Goal: Transaction & Acquisition: Purchase product/service

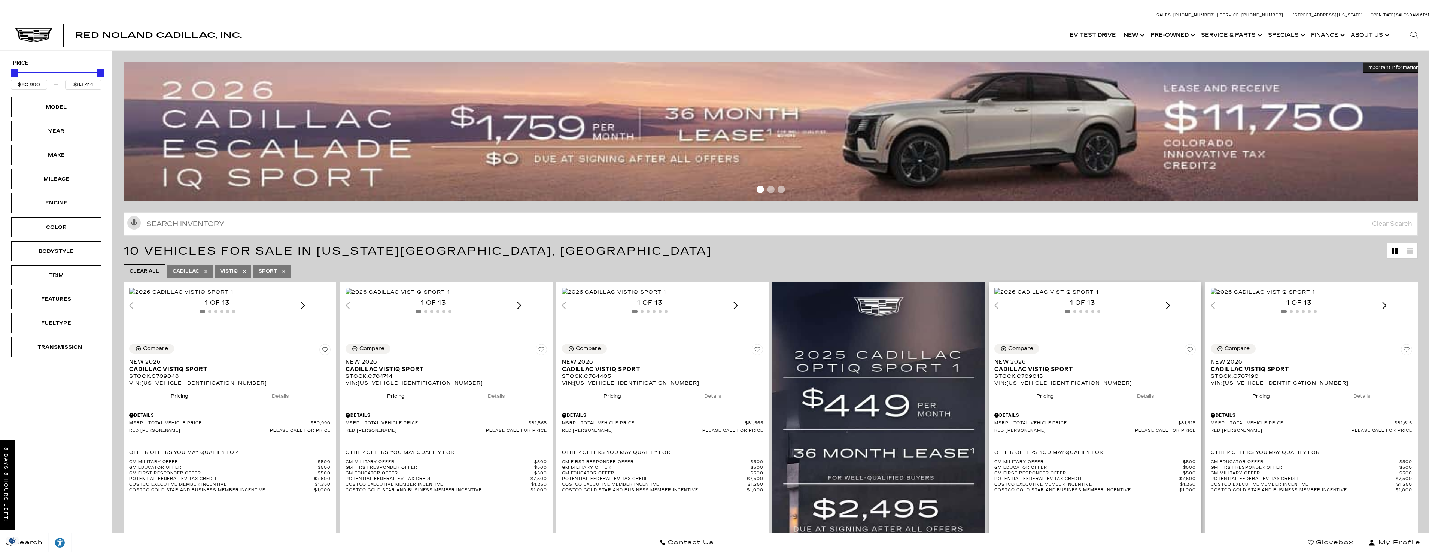
click at [1098, 296] on img "1 / 2" at bounding box center [1046, 292] width 104 height 8
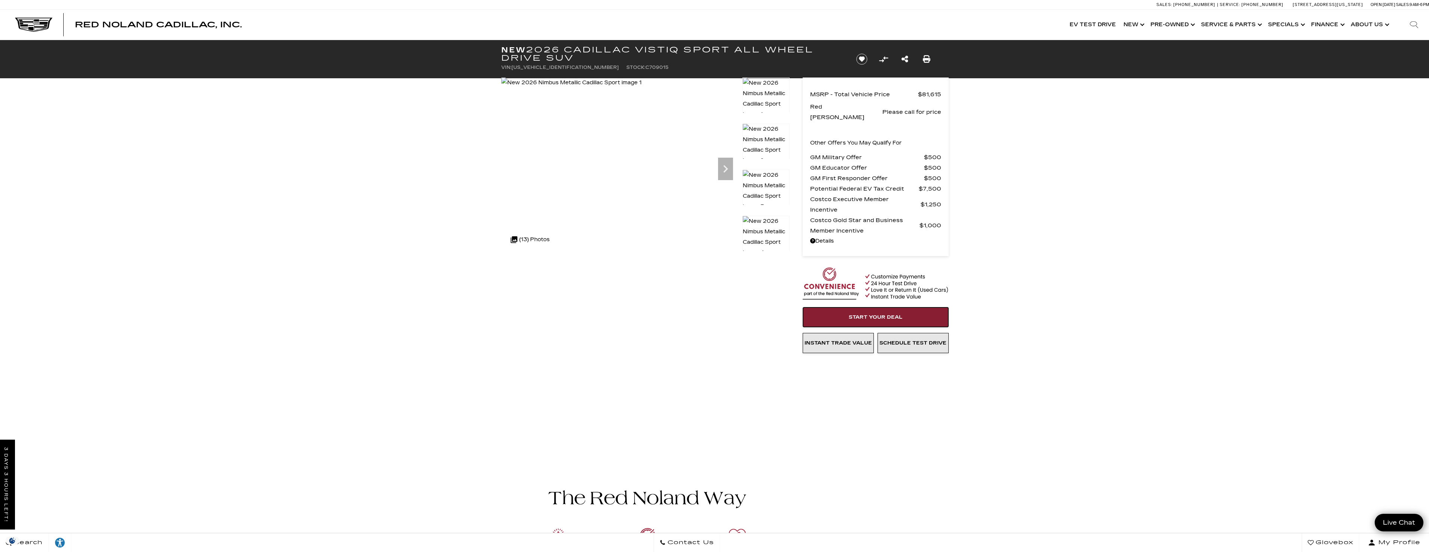
click at [873, 310] on link "Start Your Deal" at bounding box center [876, 317] width 146 height 20
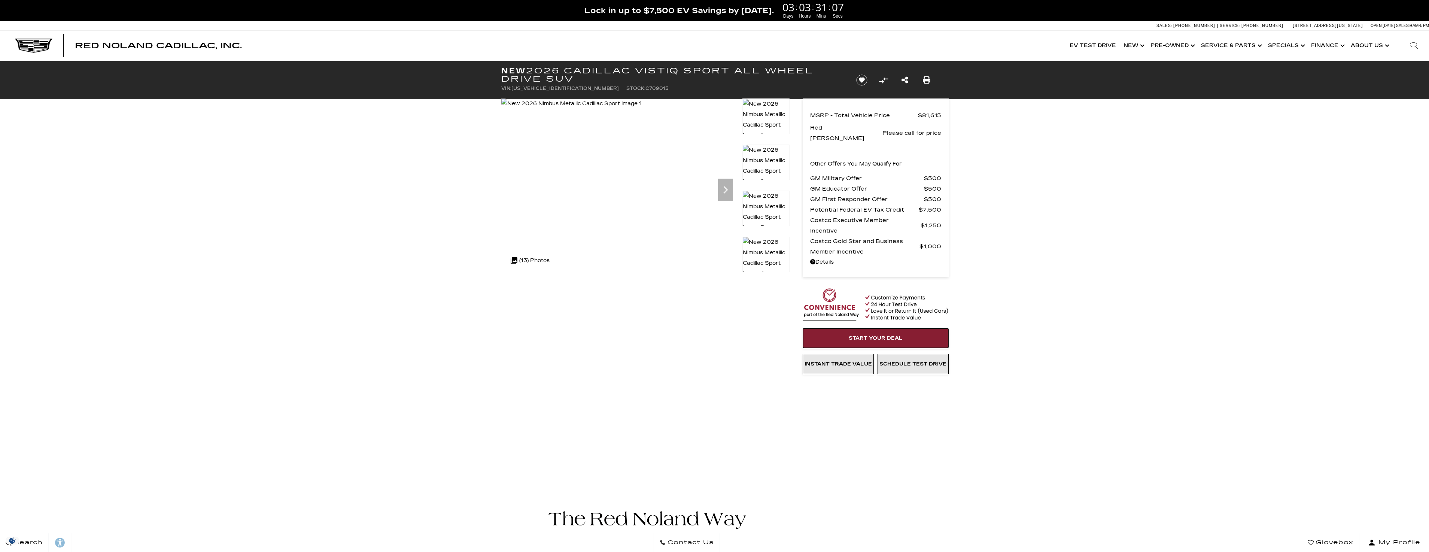
click at [867, 332] on link "Start Your Deal" at bounding box center [876, 338] width 146 height 20
